Goal: Information Seeking & Learning: Check status

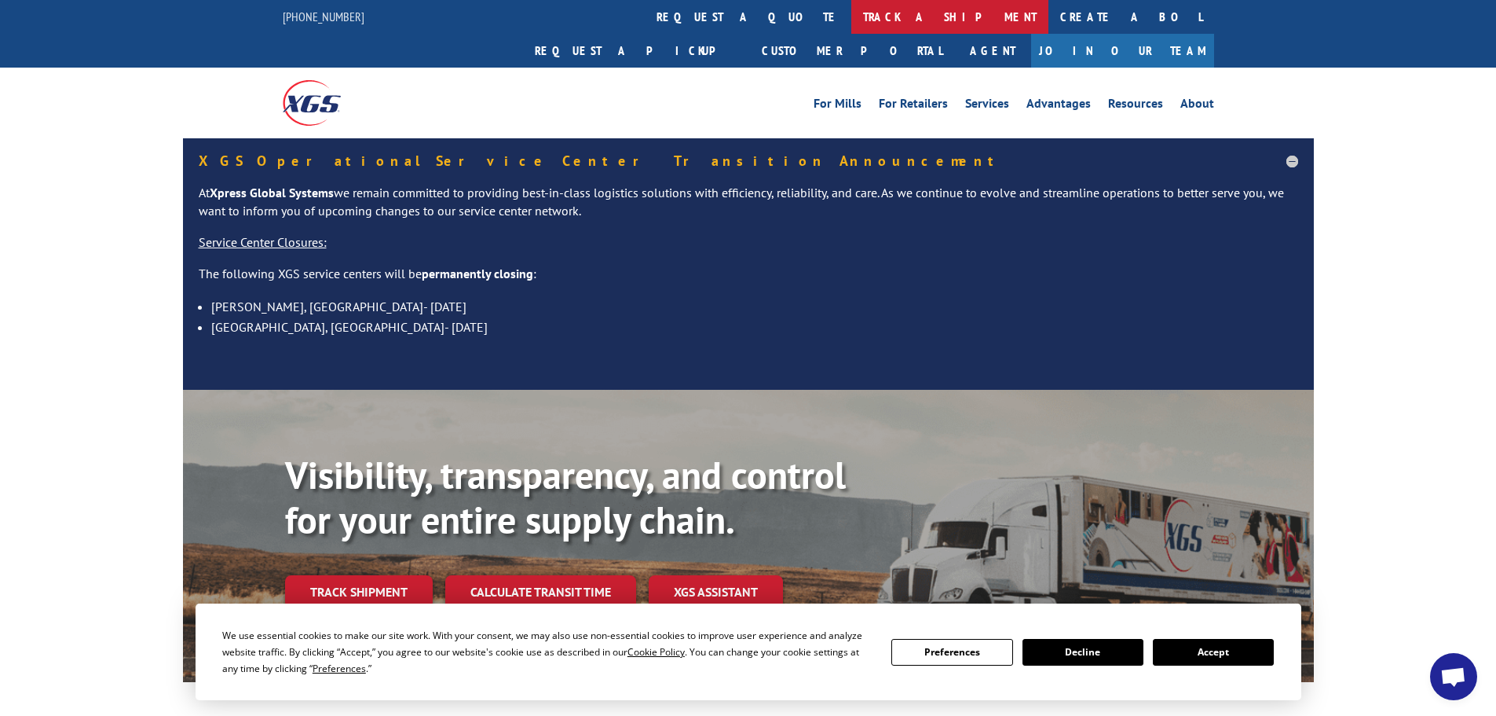
click at [851, 24] on link "track a shipment" at bounding box center [949, 17] width 197 height 34
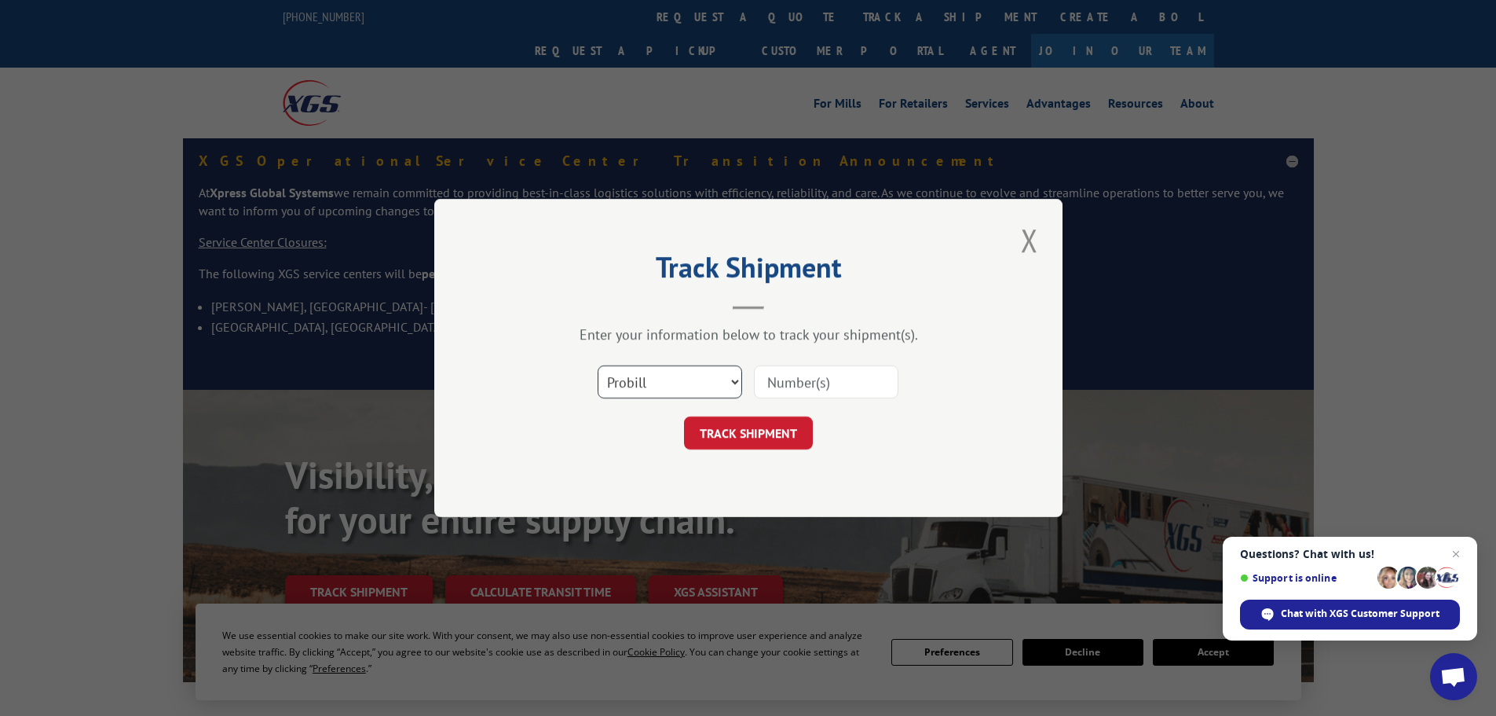
click at [697, 372] on select "Select category... Probill BOL PO" at bounding box center [670, 381] width 145 height 33
select select "po"
click at [598, 365] on select "Select category... Probill BOL PO" at bounding box center [670, 381] width 145 height 33
click at [837, 375] on input at bounding box center [826, 381] width 145 height 33
paste input "81503991"
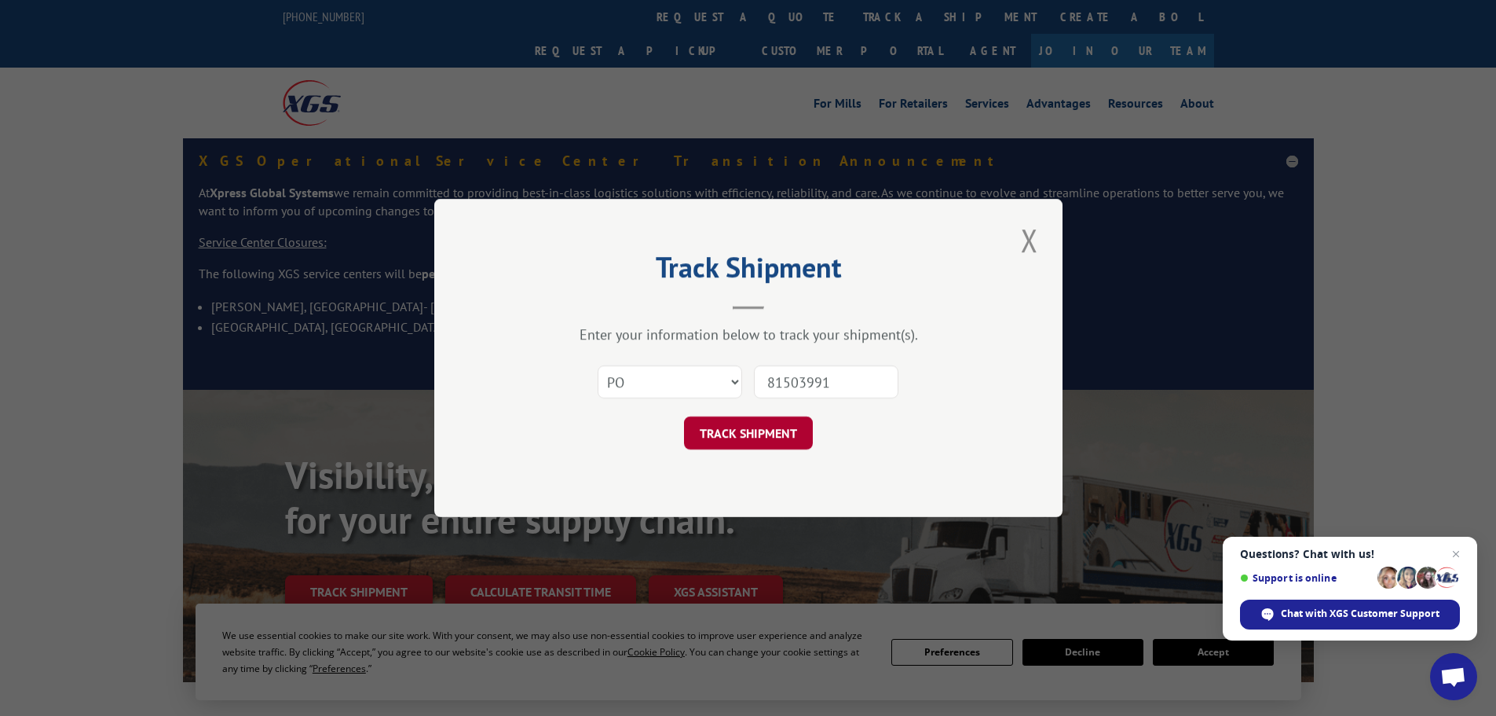
type input "81503991"
click at [750, 426] on button "TRACK SHIPMENT" at bounding box center [748, 432] width 129 height 33
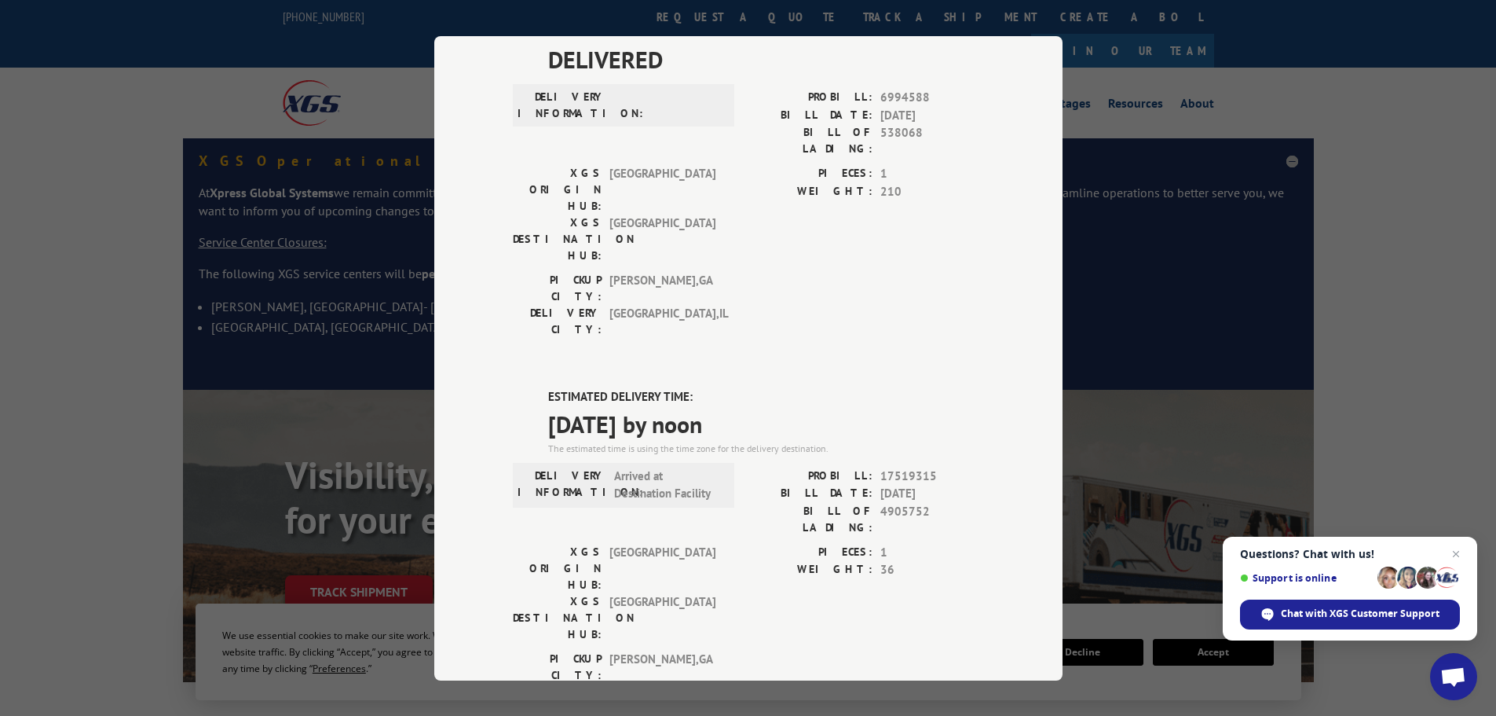
scroll to position [104, 0]
